Goal: Task Accomplishment & Management: Manage account settings

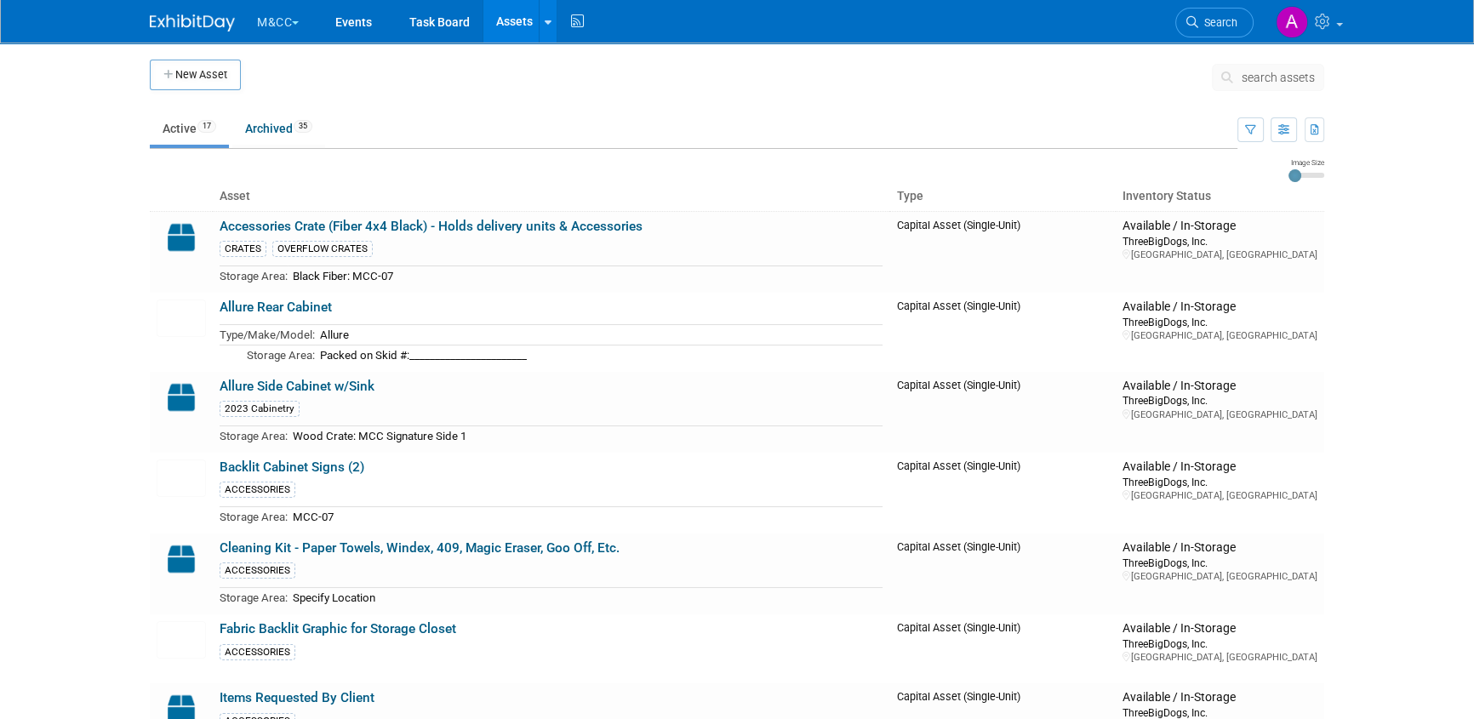
click at [287, 24] on button "M&CC" at bounding box center [287, 18] width 65 height 37
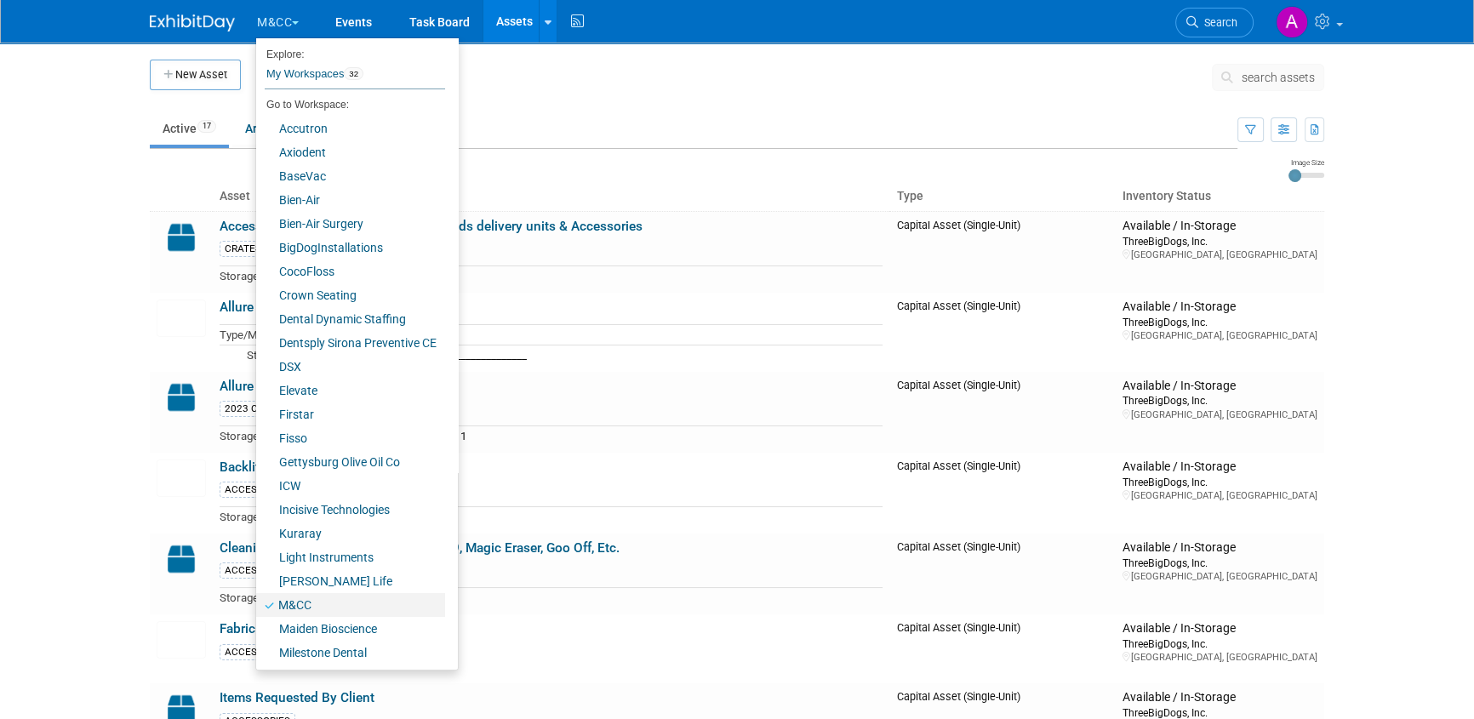
click at [305, 601] on link "M&CC" at bounding box center [350, 605] width 189 height 24
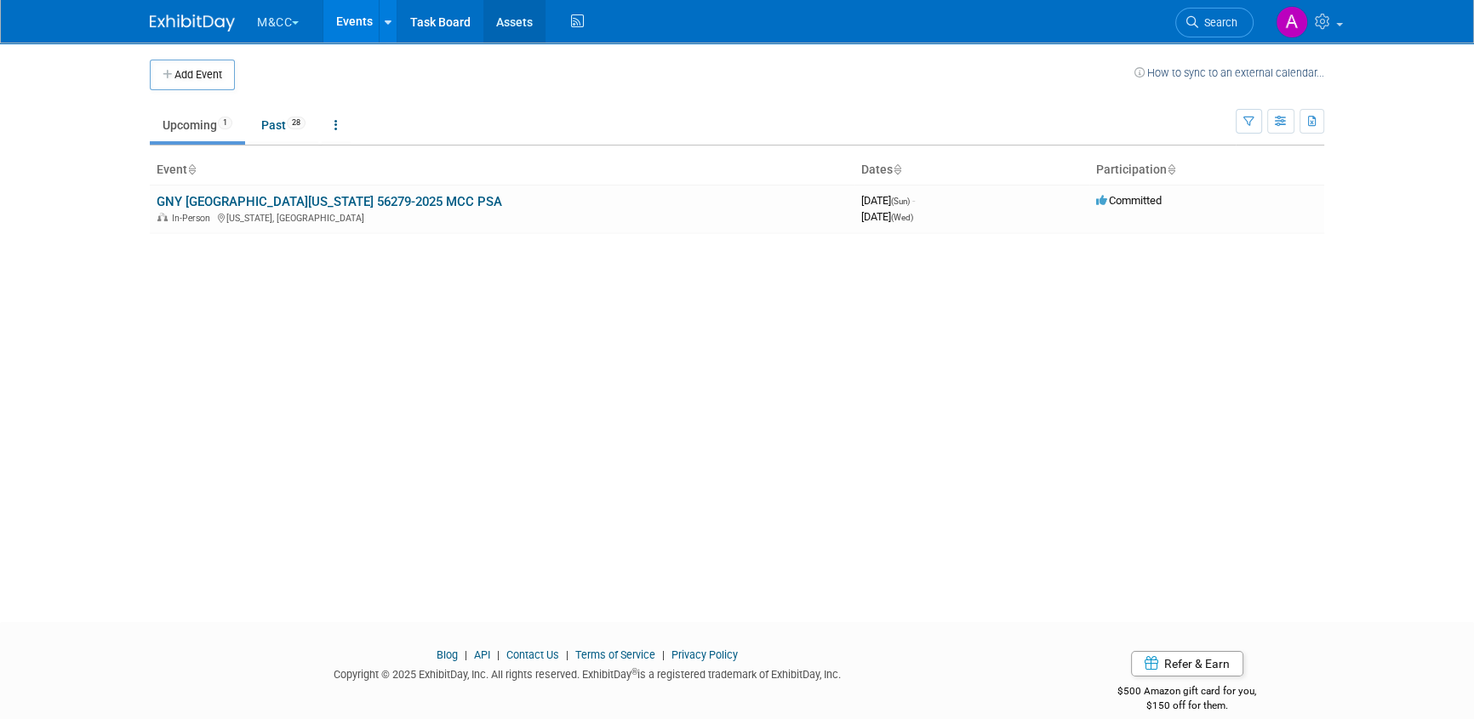
click at [514, 20] on link "Assets" at bounding box center [514, 21] width 62 height 43
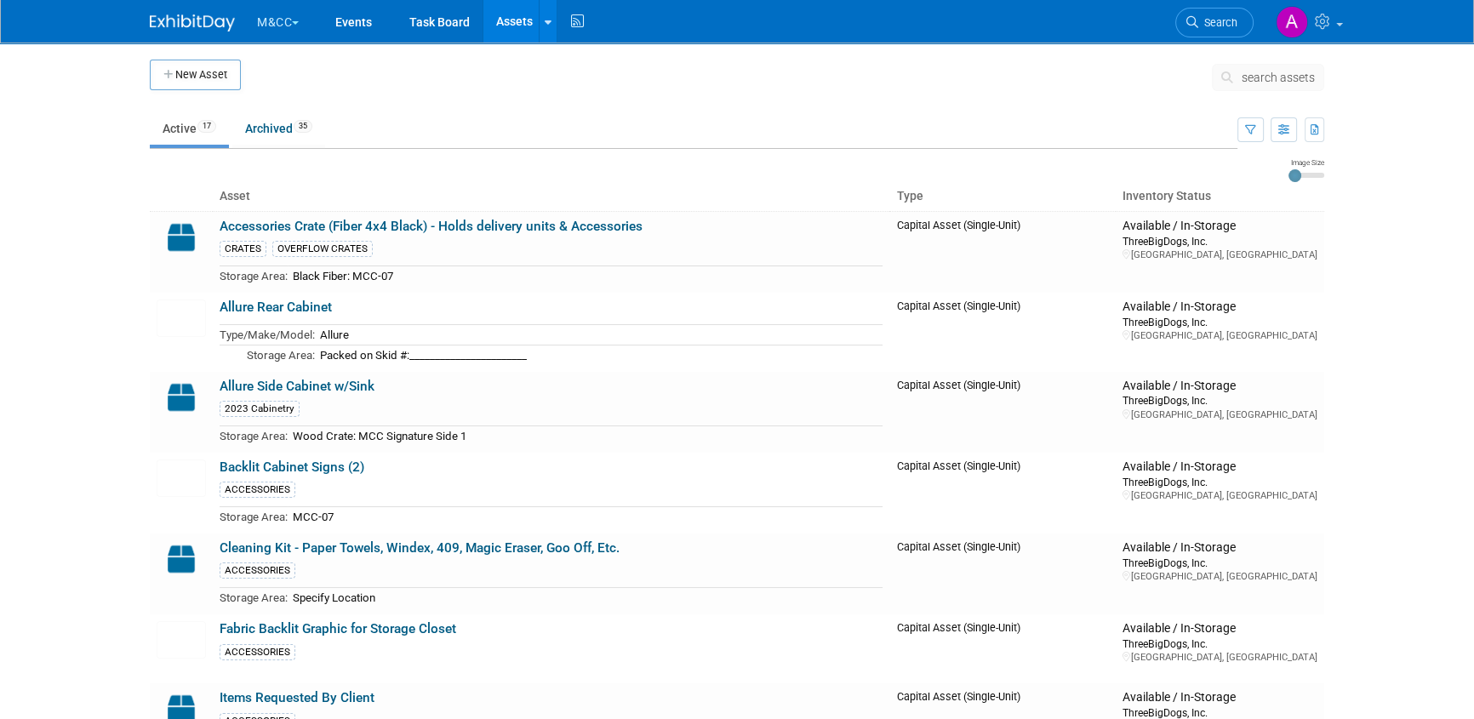
click at [283, 22] on button "M&CC" at bounding box center [287, 18] width 65 height 37
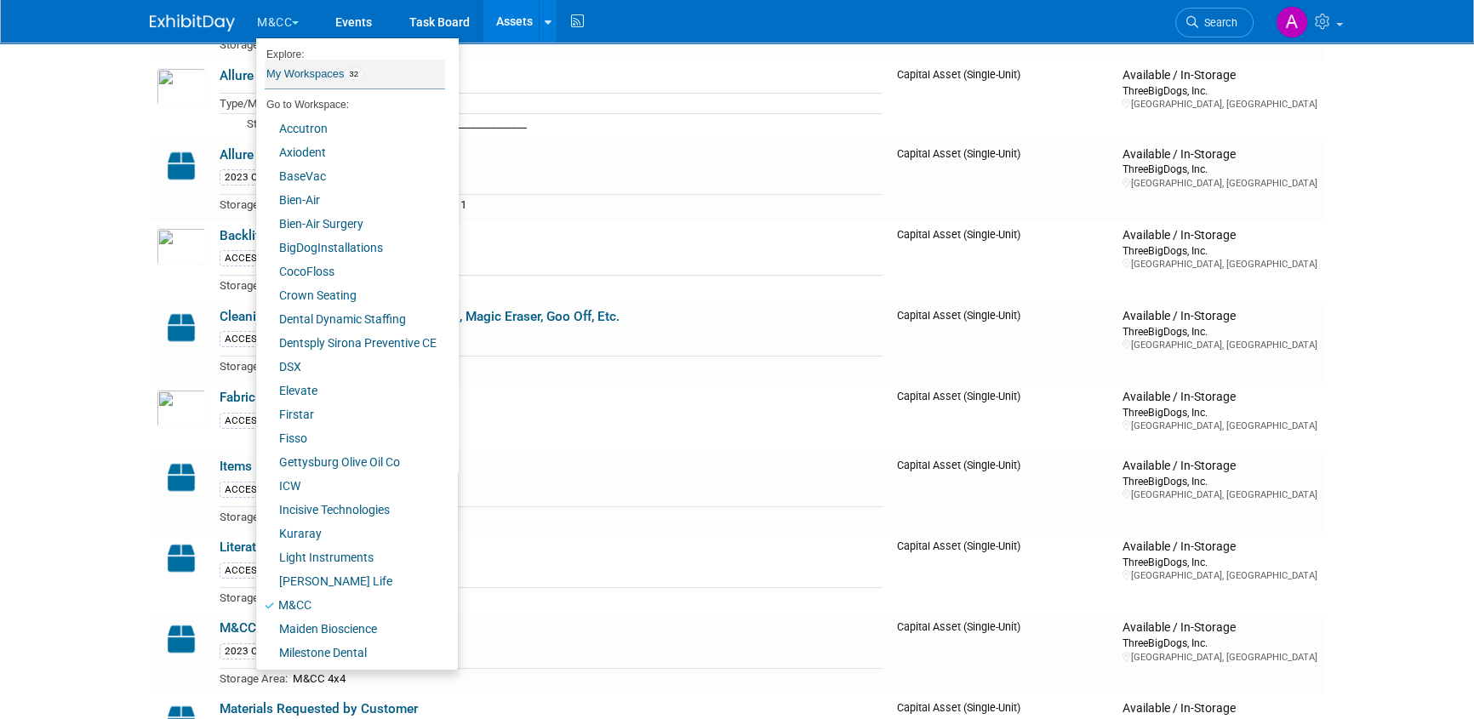
click at [317, 66] on link "My Workspaces 32" at bounding box center [355, 74] width 180 height 29
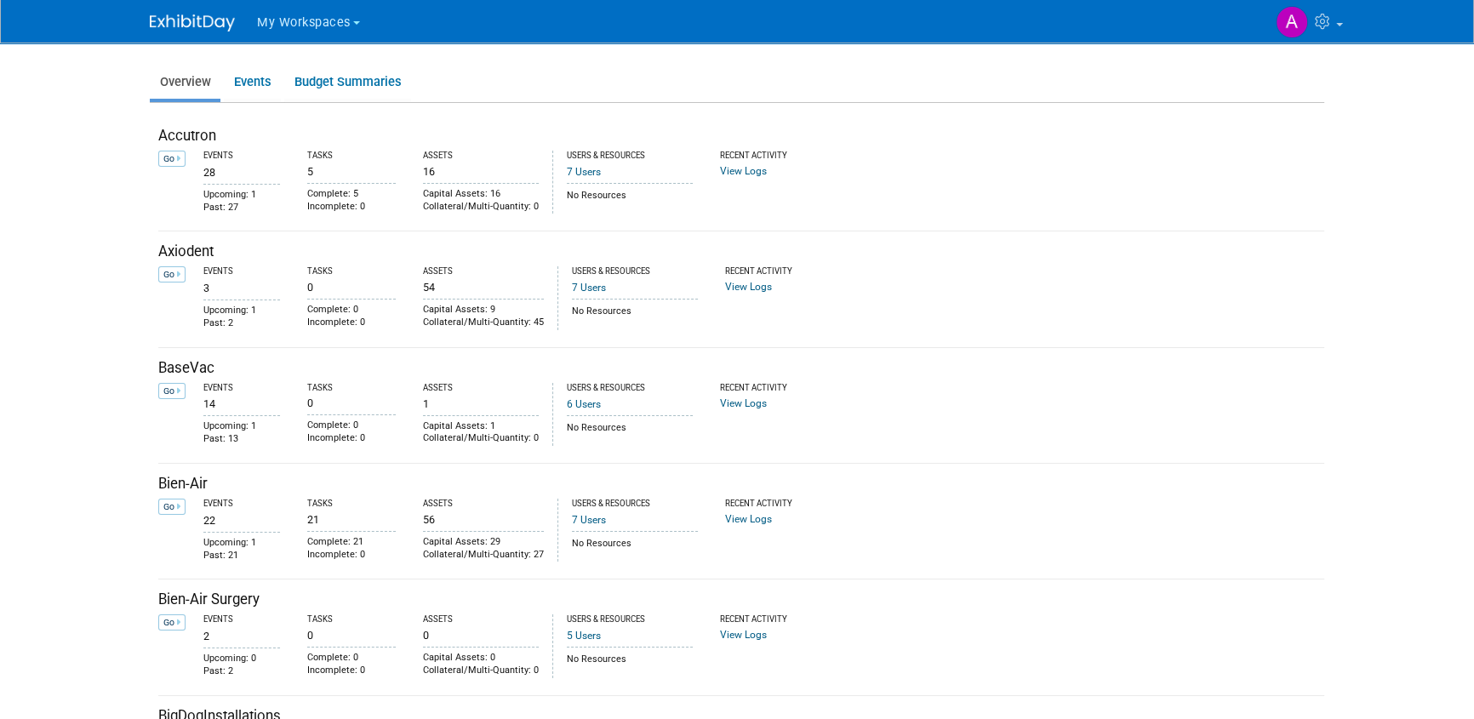
click at [298, 20] on span "My Workspaces" at bounding box center [304, 22] width 94 height 14
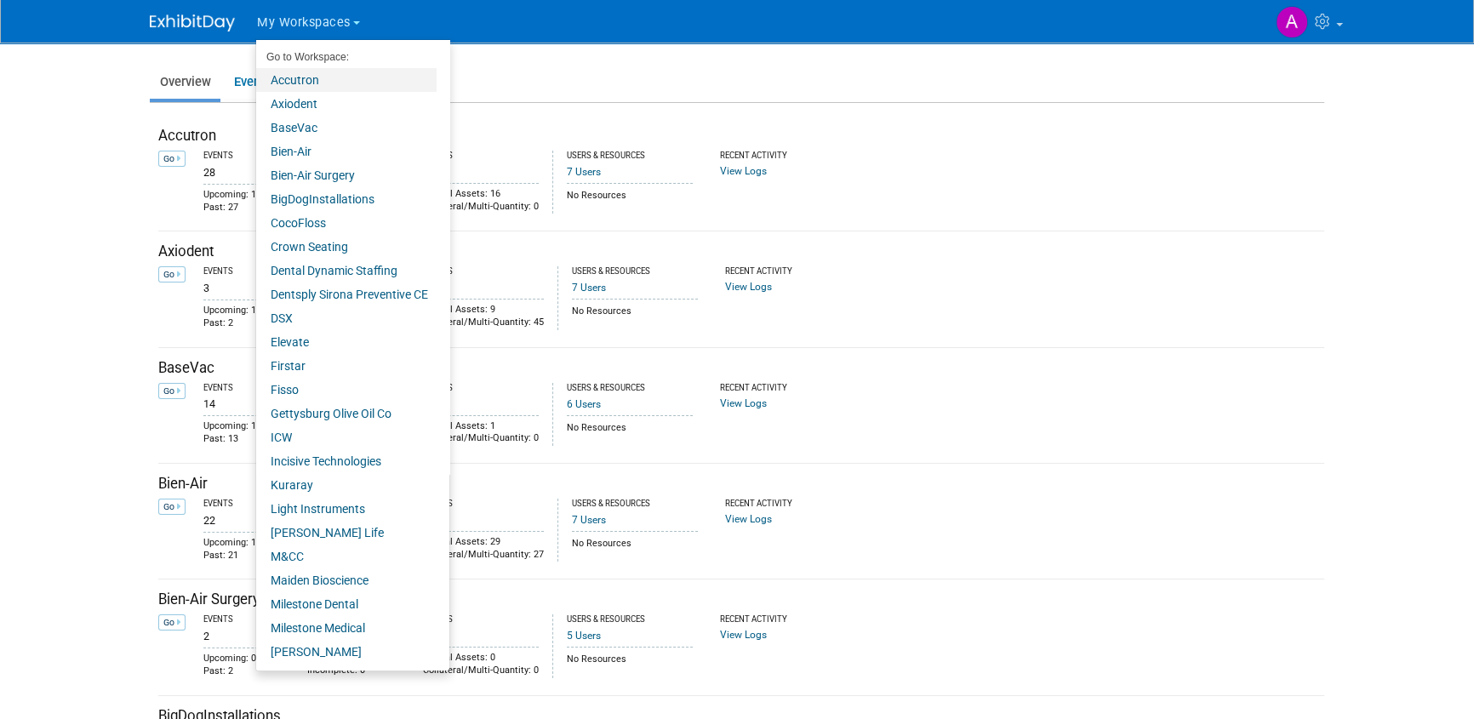
click at [300, 81] on link "Accutron" at bounding box center [346, 80] width 180 height 24
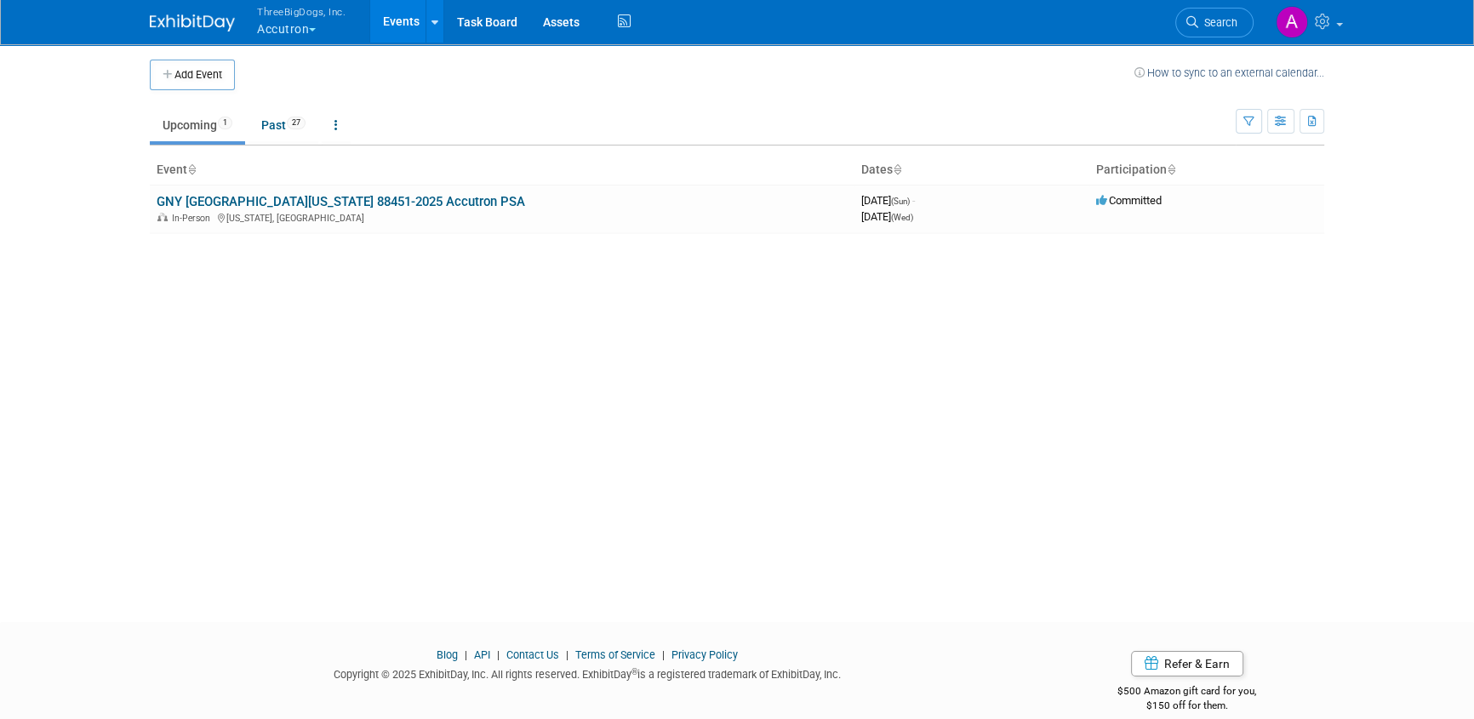
click at [316, 20] on button "ThreeBigDogs, Inc. Accutron" at bounding box center [310, 22] width 111 height 44
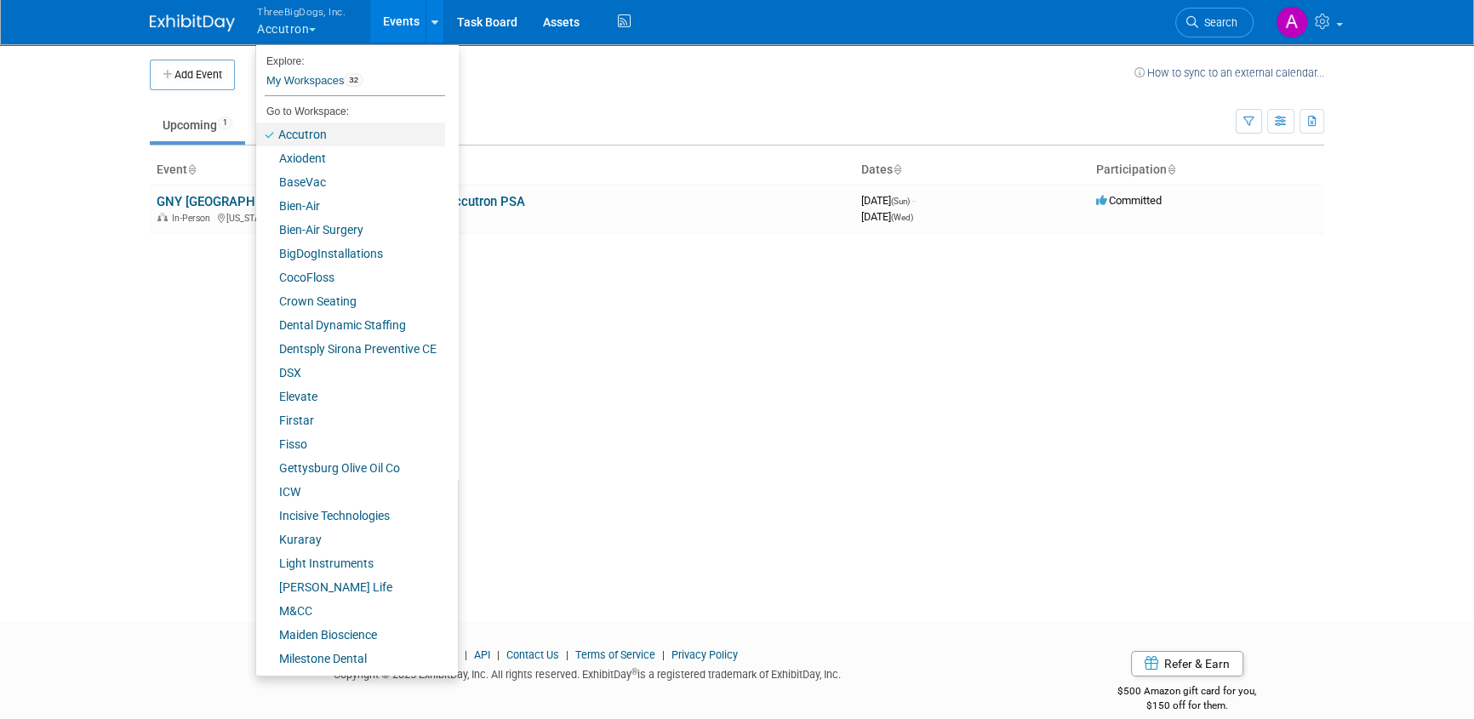
click at [320, 129] on link "Accutron" at bounding box center [350, 135] width 189 height 24
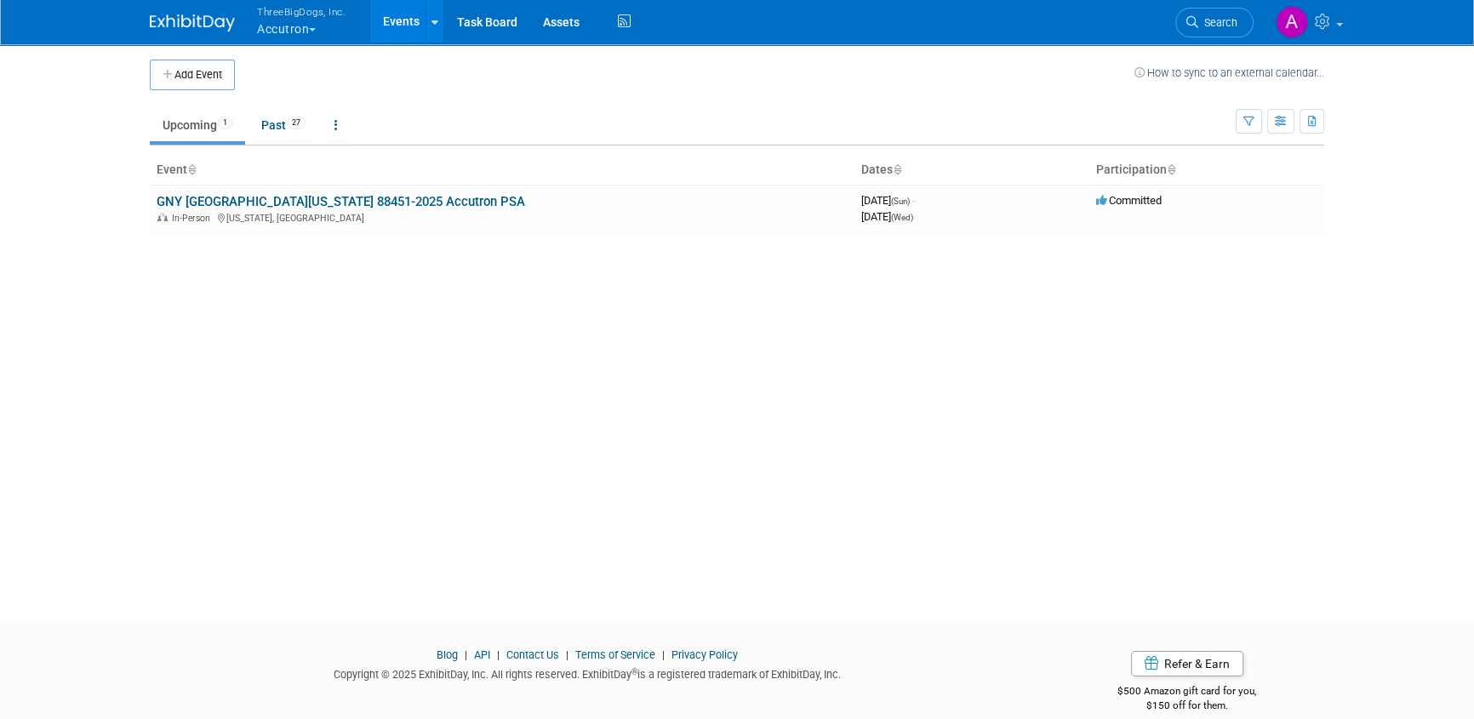
click at [315, 25] on button "ThreeBigDogs, Inc. Accutron" at bounding box center [310, 22] width 111 height 44
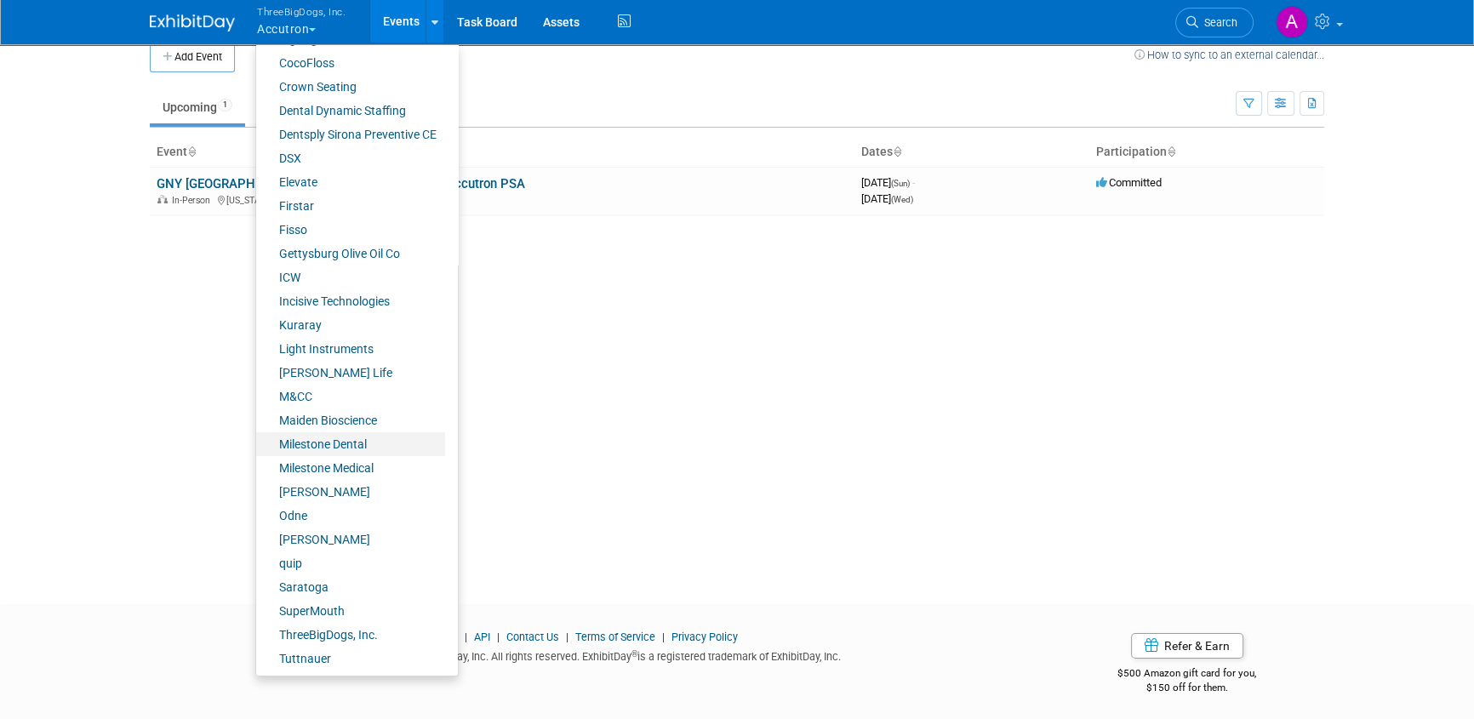
scroll to position [22, 0]
click at [188, 484] on div "Add Event How to sync to an external calendar... New Event Duplicate Event Warn…" at bounding box center [737, 294] width 1200 height 549
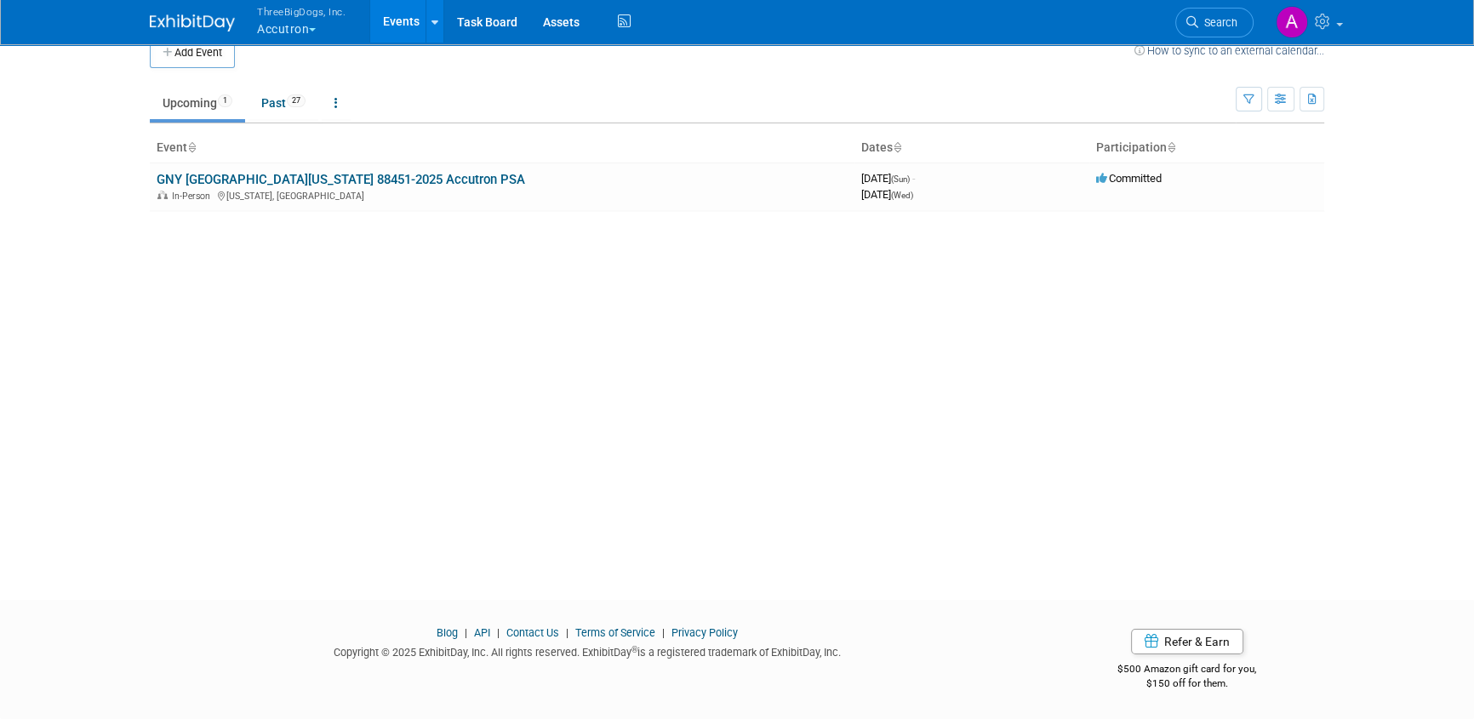
click at [391, 13] on link "Events" at bounding box center [401, 21] width 62 height 43
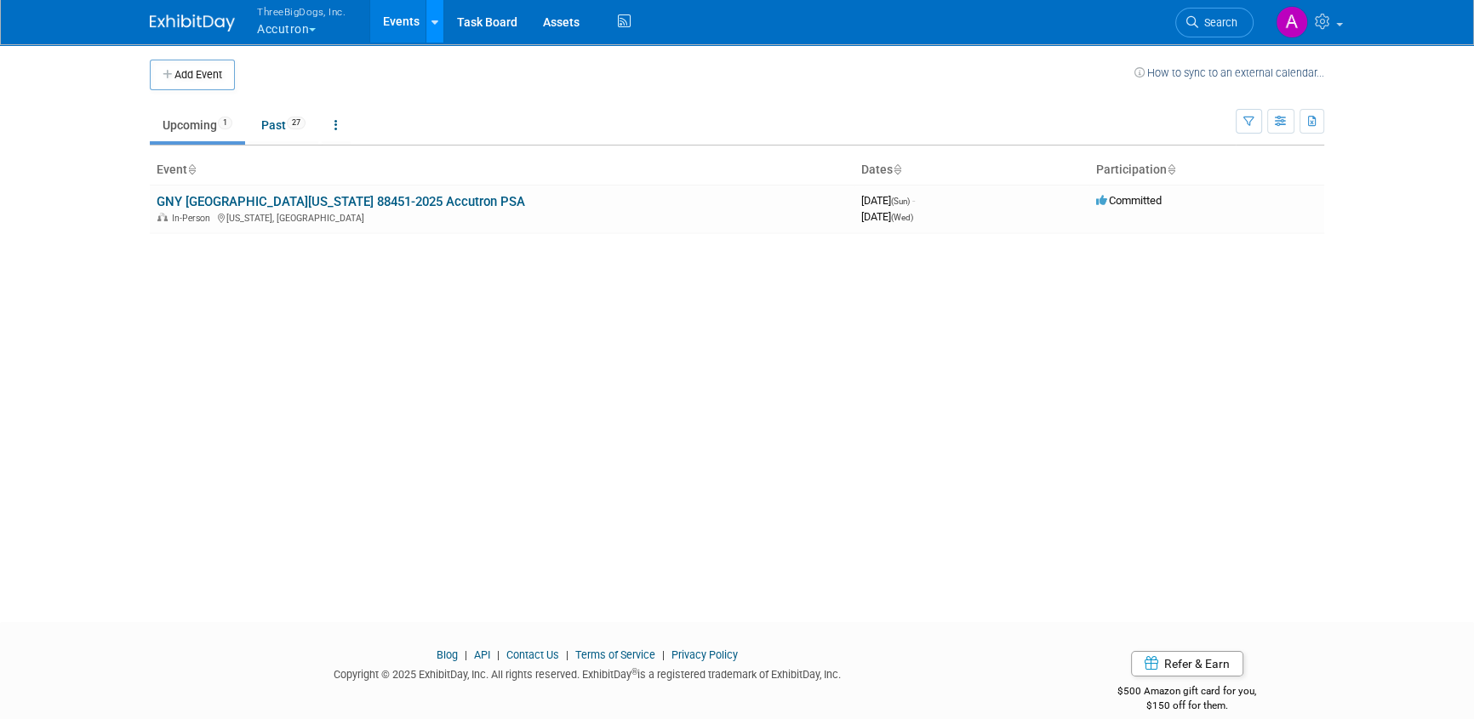
click at [433, 22] on icon at bounding box center [434, 22] width 7 height 11
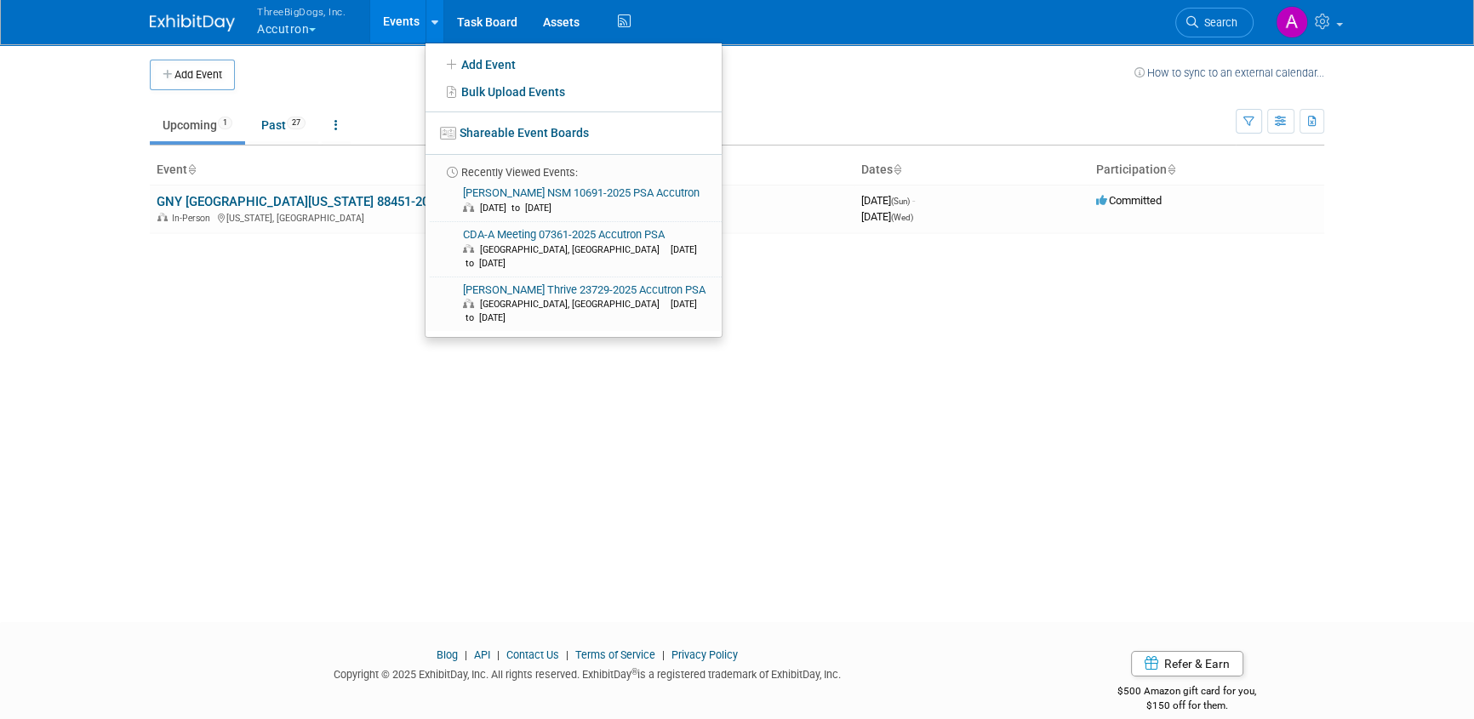
click at [239, 379] on div "Add Event How to sync to an external calendar... New Event Duplicate Event Warn…" at bounding box center [737, 317] width 1200 height 549
